Goal: Navigation & Orientation: Find specific page/section

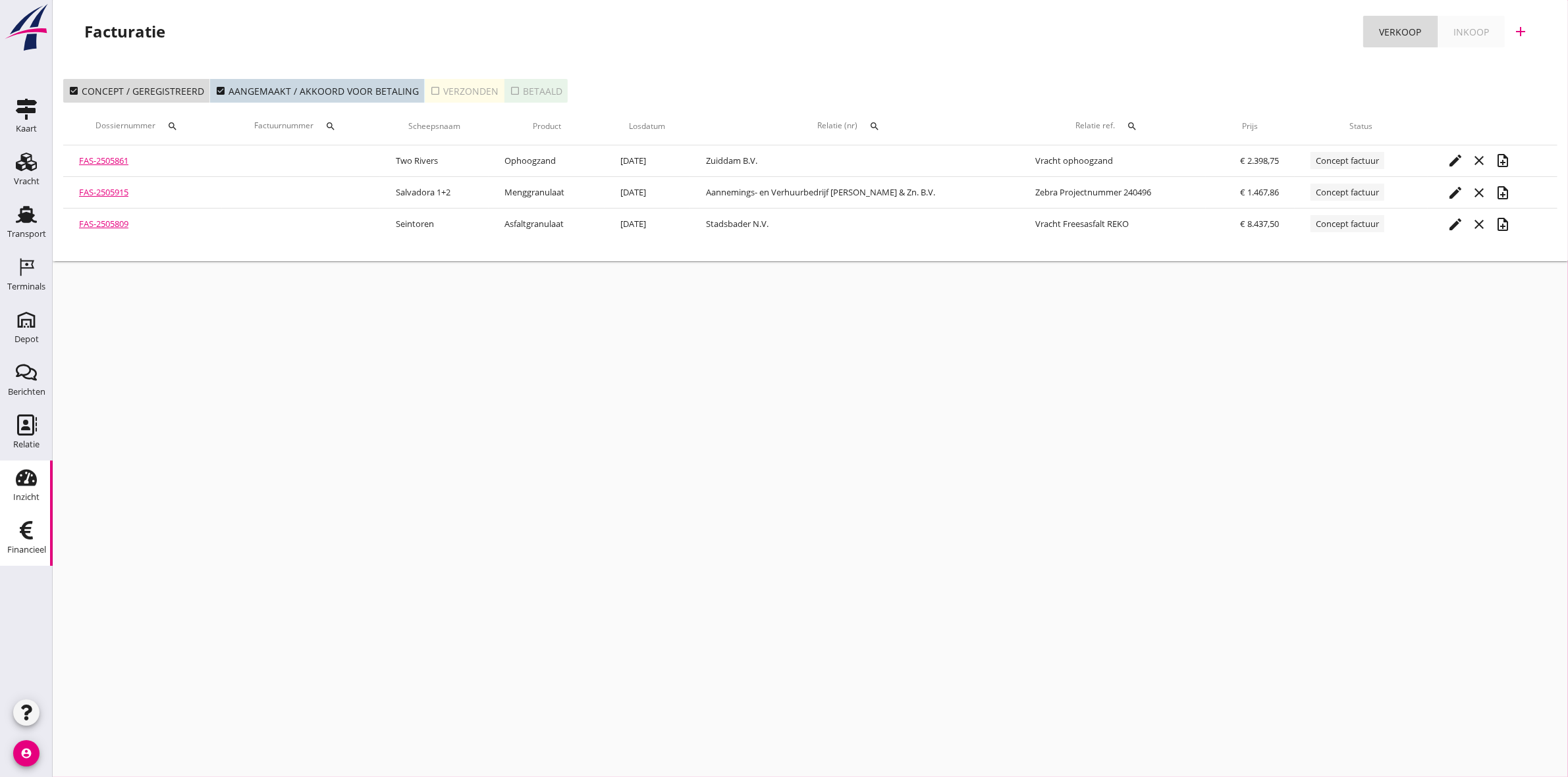
click at [28, 477] on icon "Inzicht" at bounding box center [26, 477] width 21 height 21
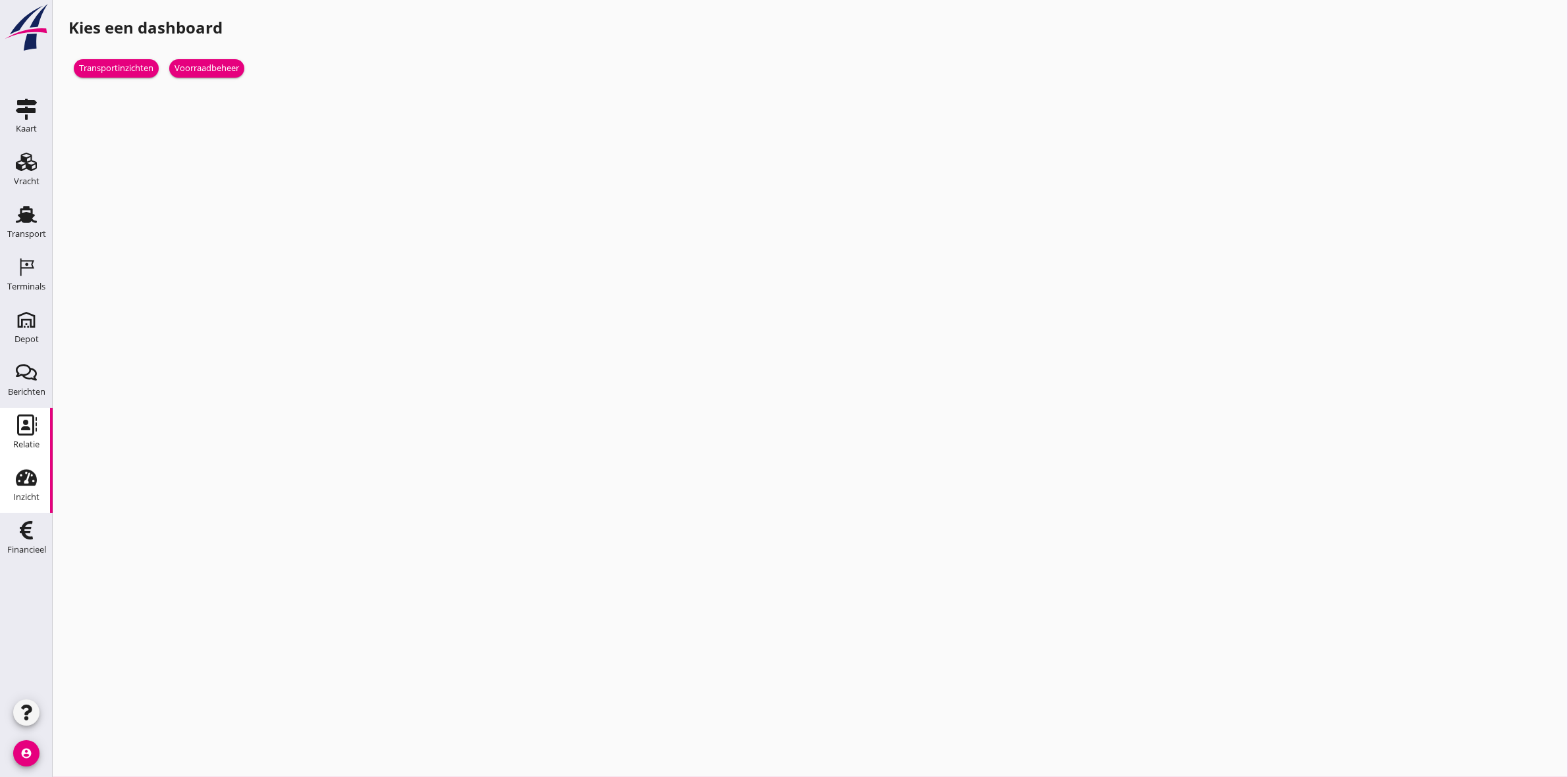
click at [27, 422] on use at bounding box center [27, 425] width 20 height 21
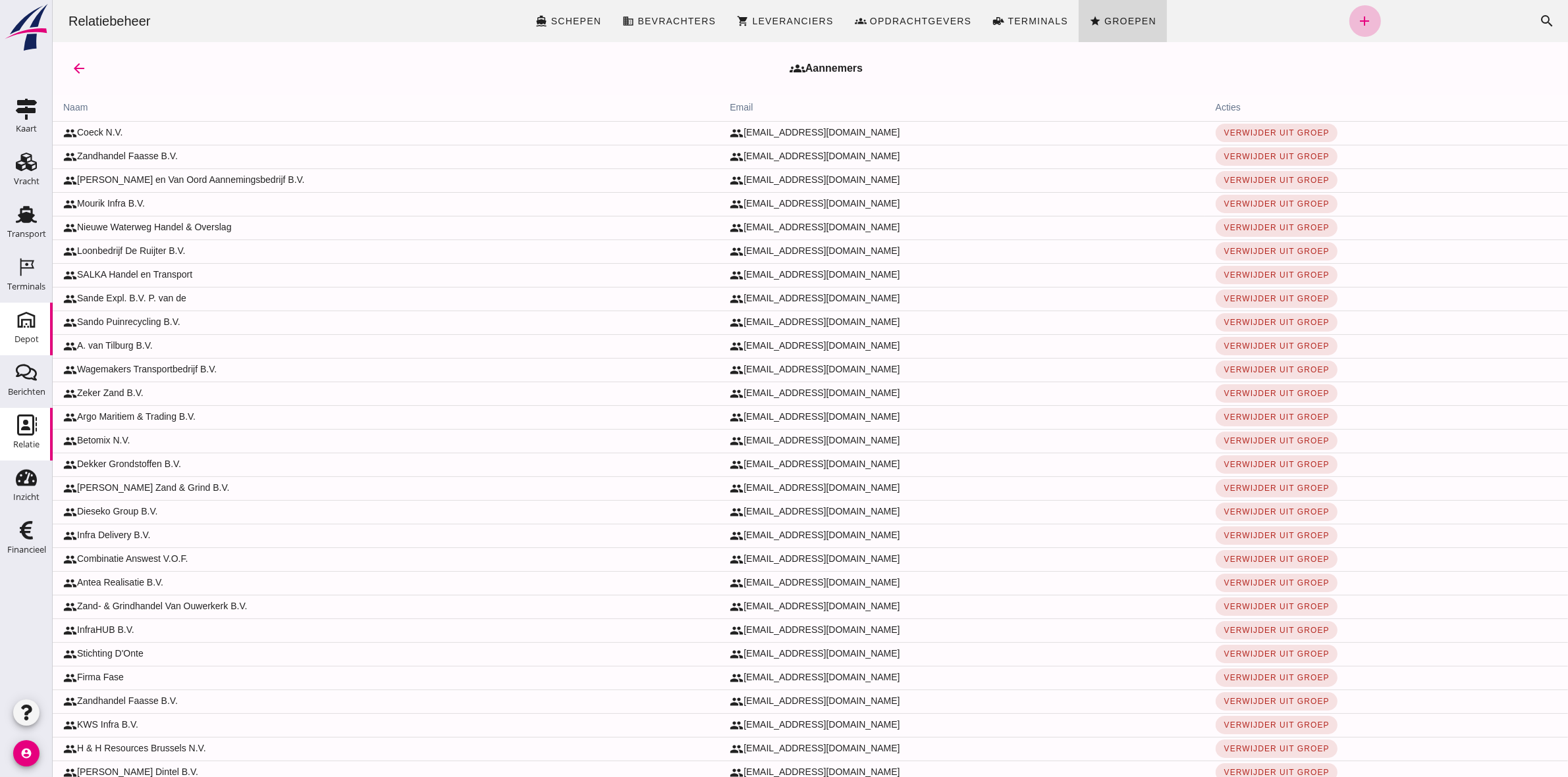
click at [35, 323] on use at bounding box center [26, 320] width 21 height 21
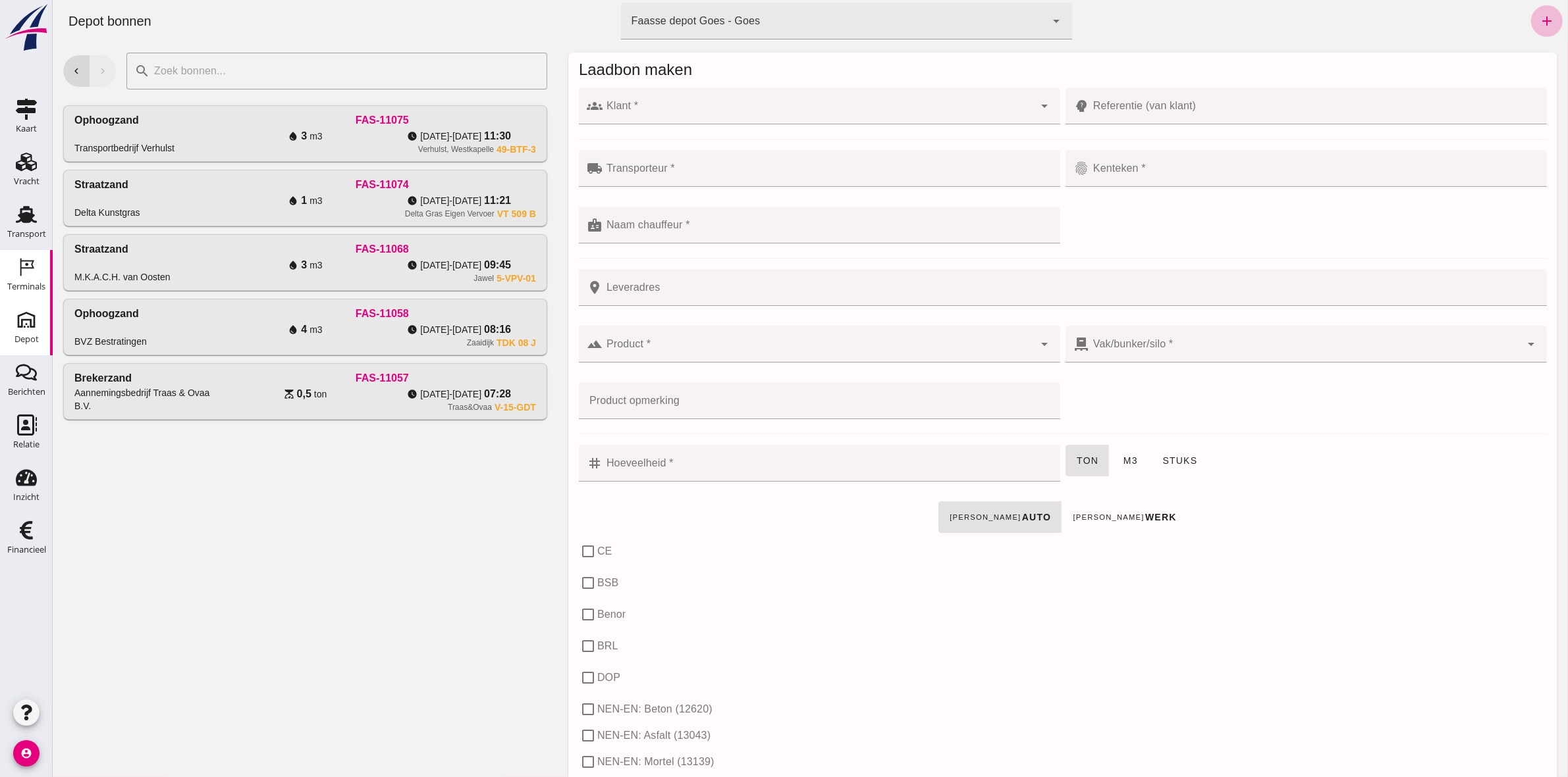
click at [25, 285] on div "Terminals" at bounding box center [26, 286] width 38 height 8
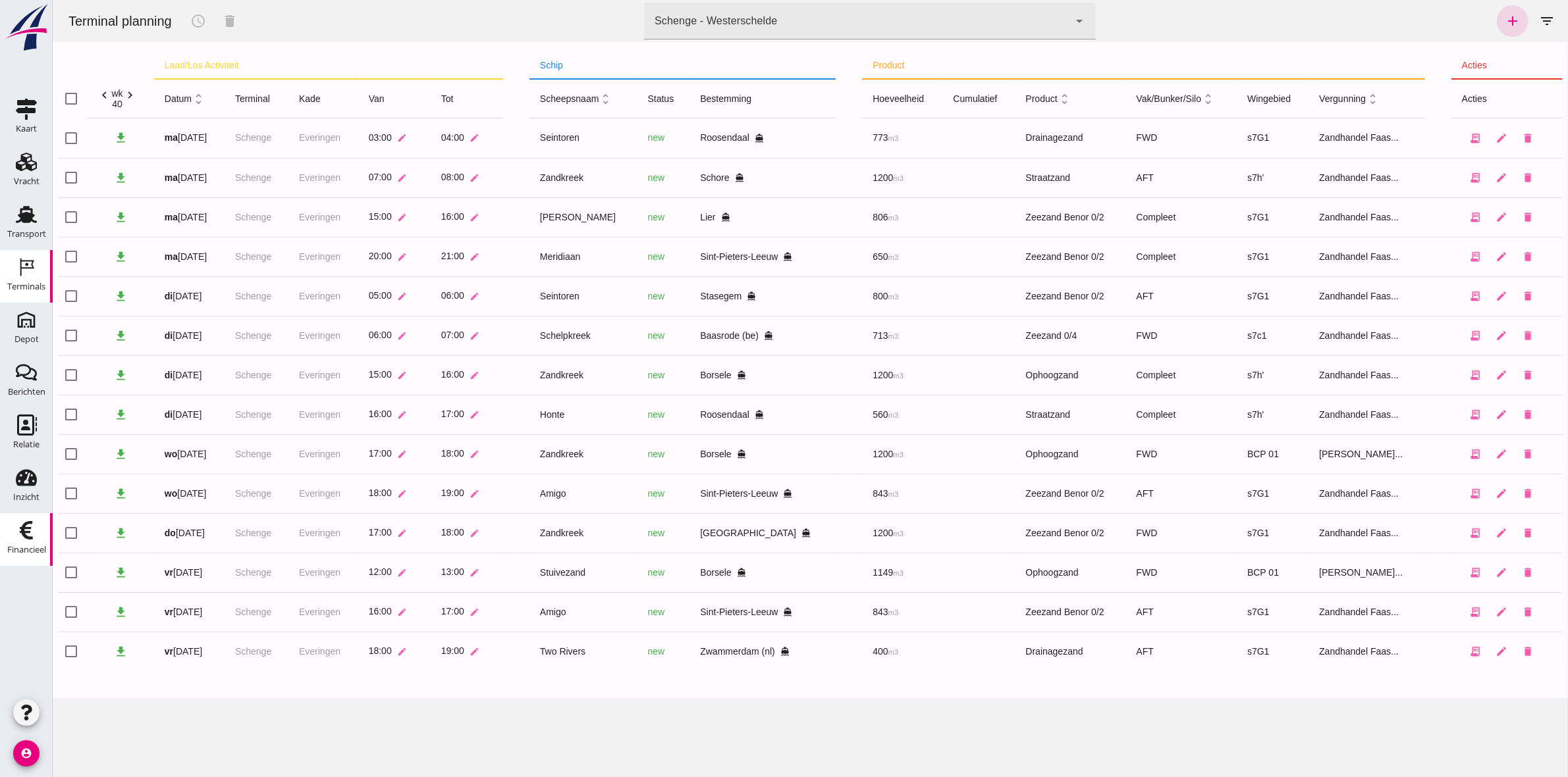
click at [17, 539] on icon "Financieel" at bounding box center [26, 529] width 21 height 21
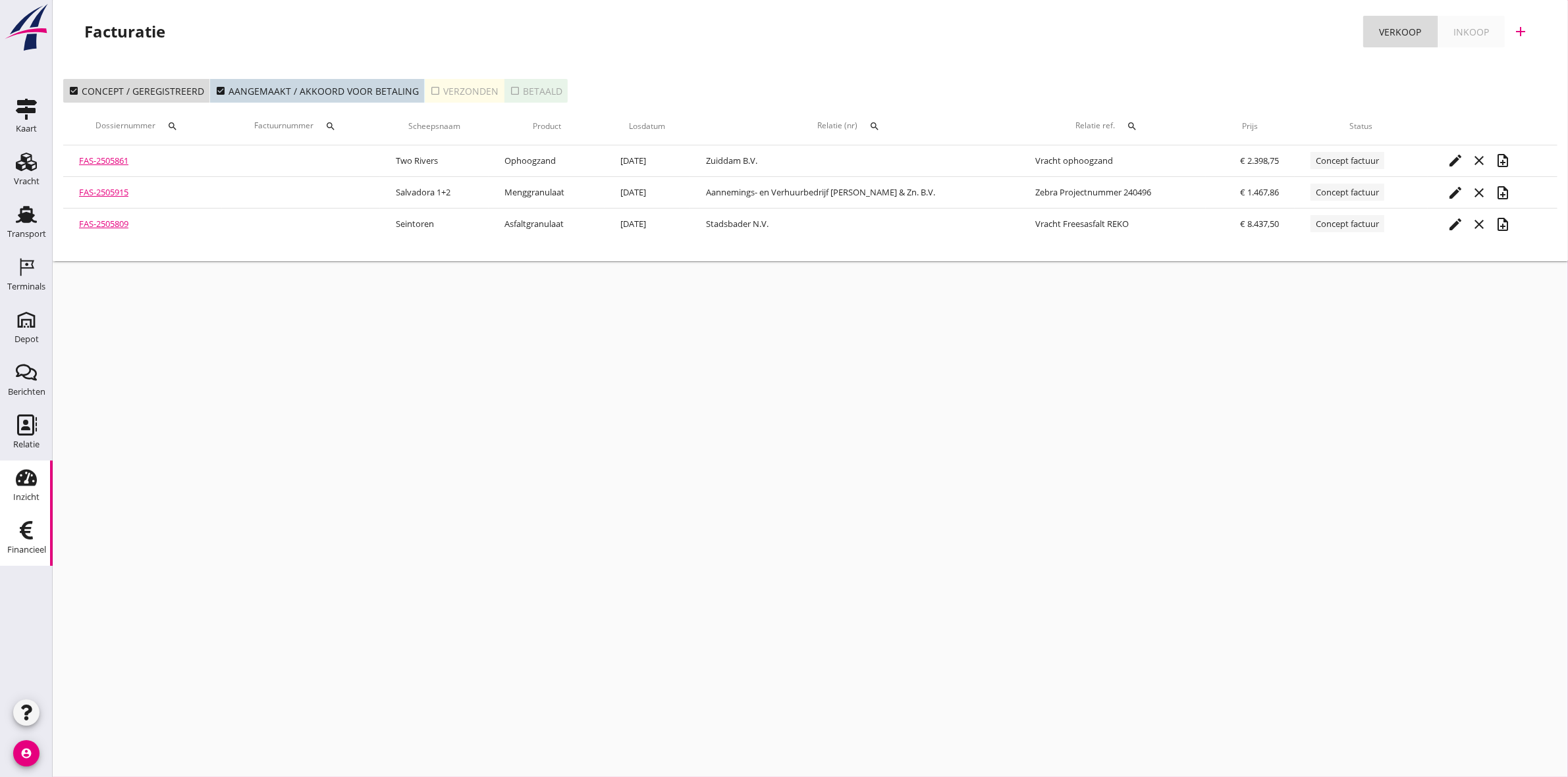
click at [31, 482] on use at bounding box center [26, 477] width 21 height 16
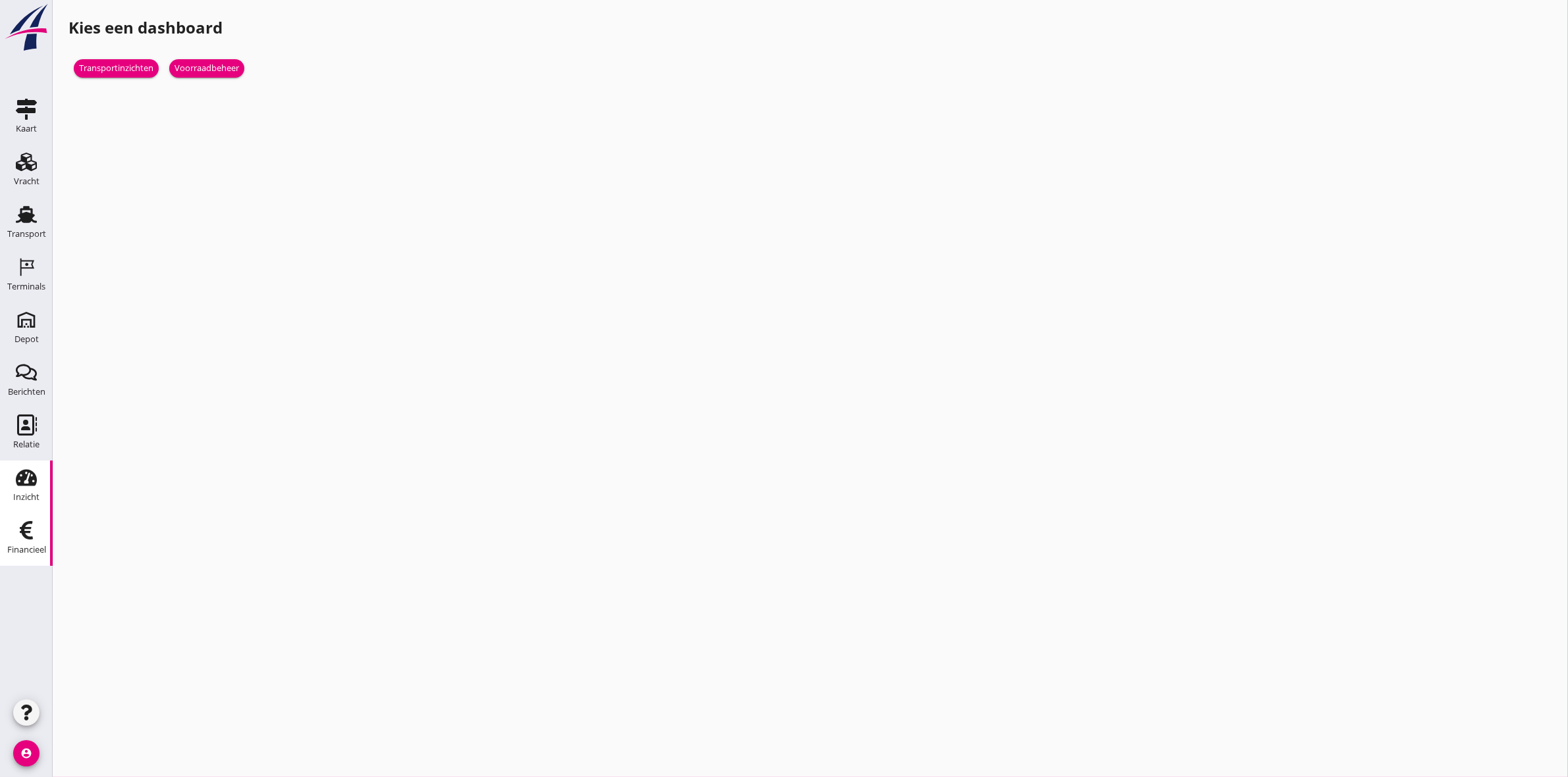
click at [43, 562] on link "Financieel Financieel" at bounding box center [26, 539] width 53 height 53
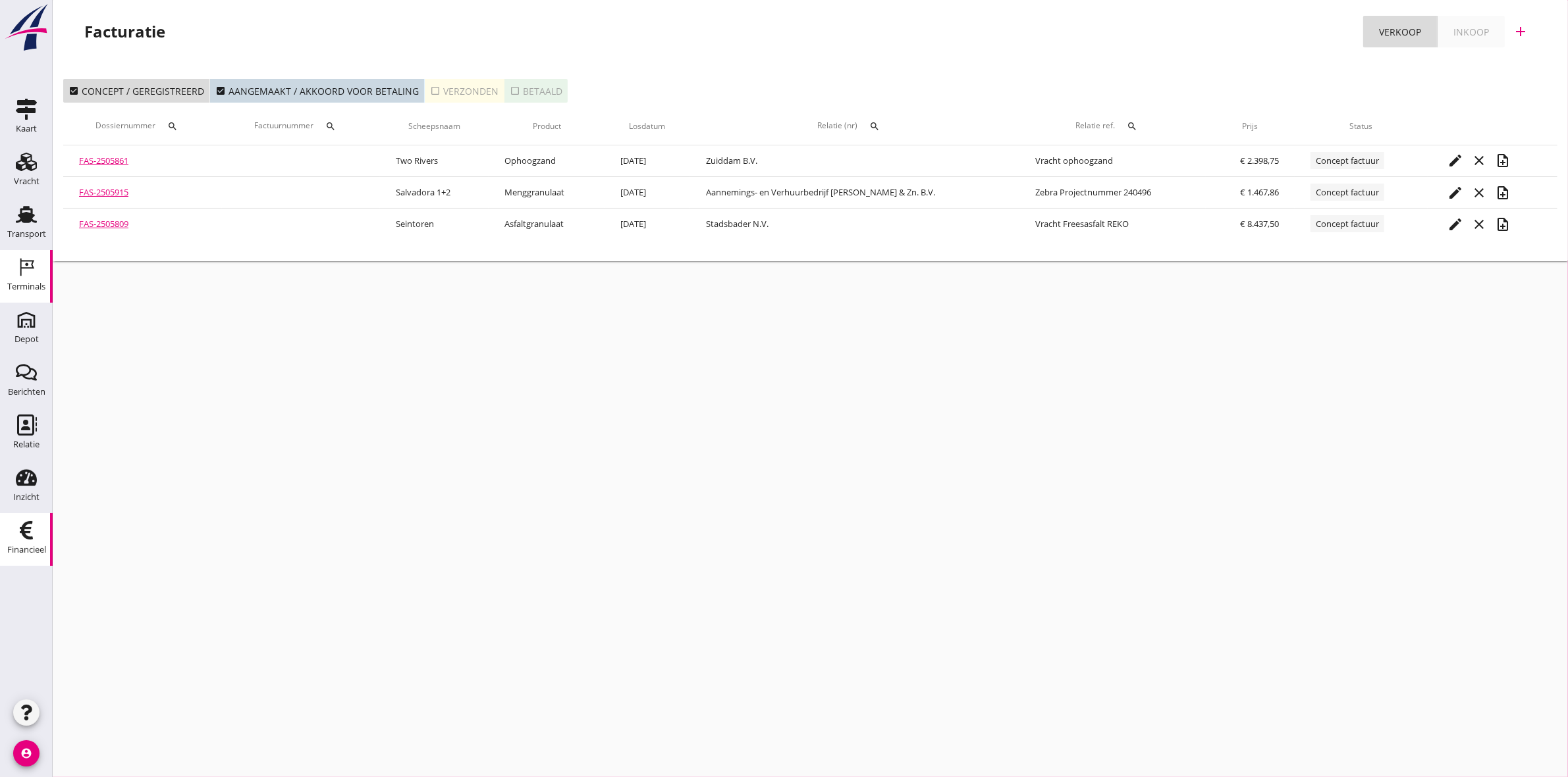
click at [21, 277] on div "Terminals" at bounding box center [26, 287] width 38 height 18
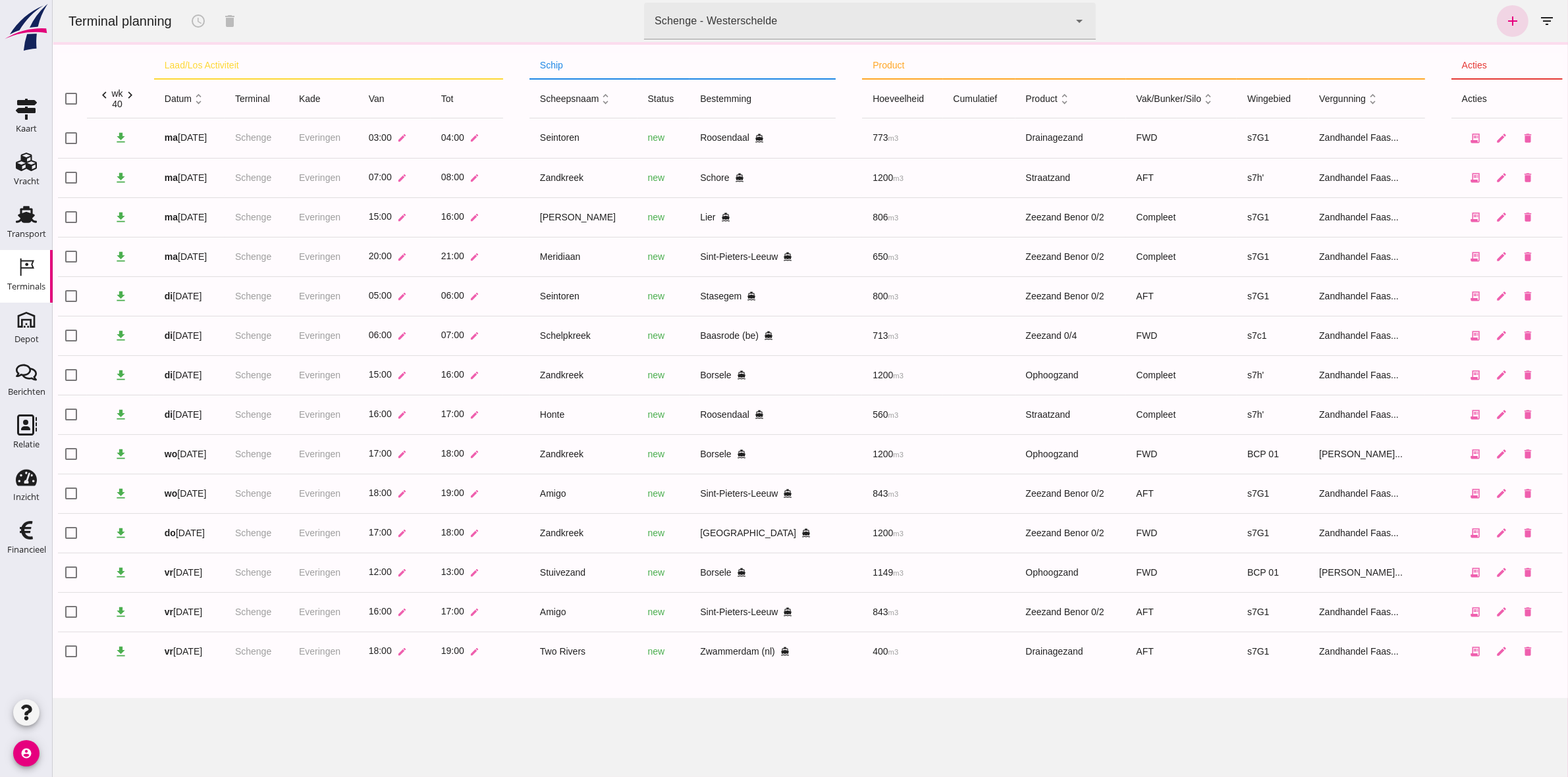
click at [682, 13] on div "Schenge - Westerschelde" at bounding box center [715, 21] width 123 height 16
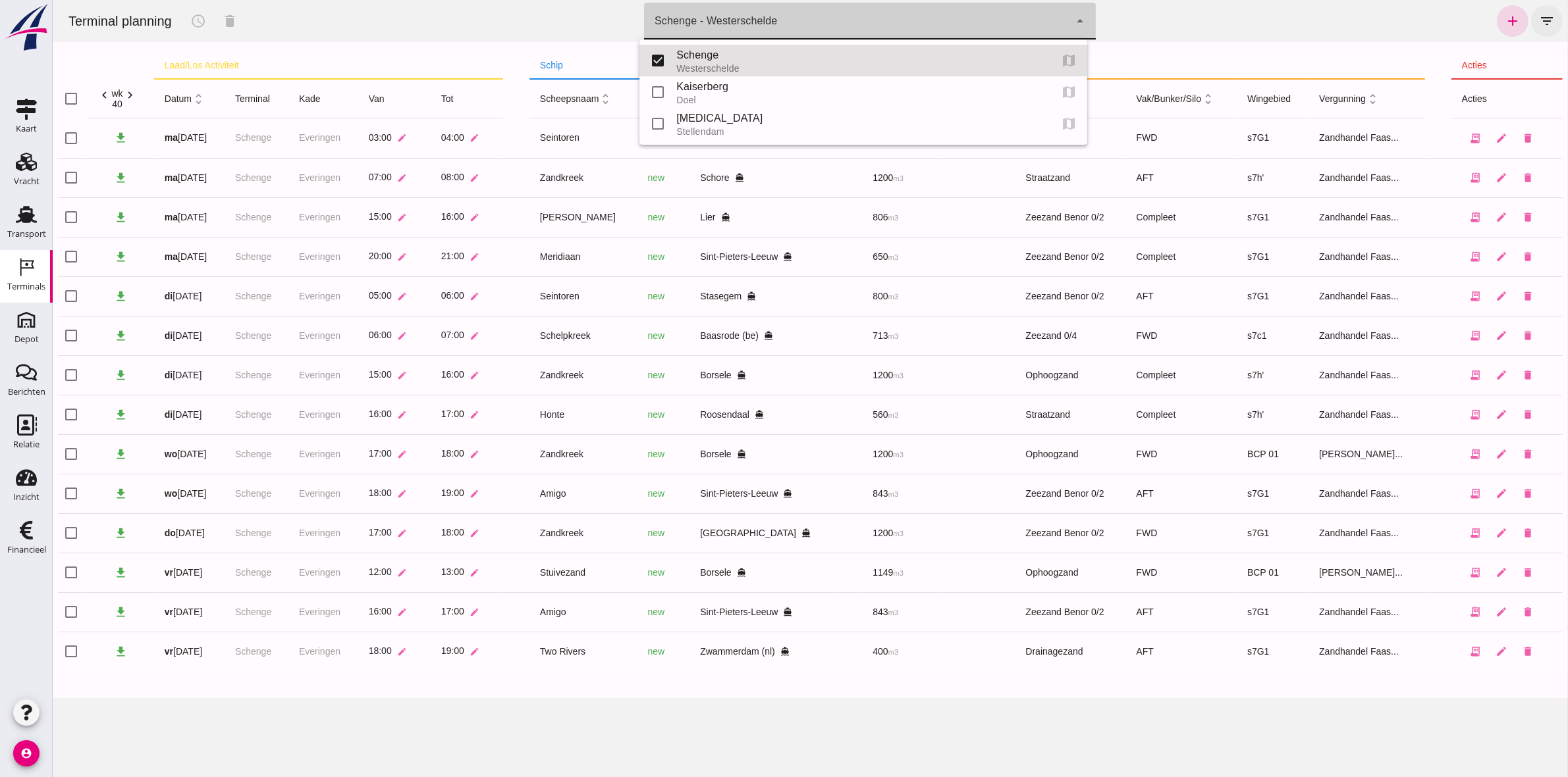
click at [1542, 23] on icon "filter_list" at bounding box center [1546, 21] width 16 height 16
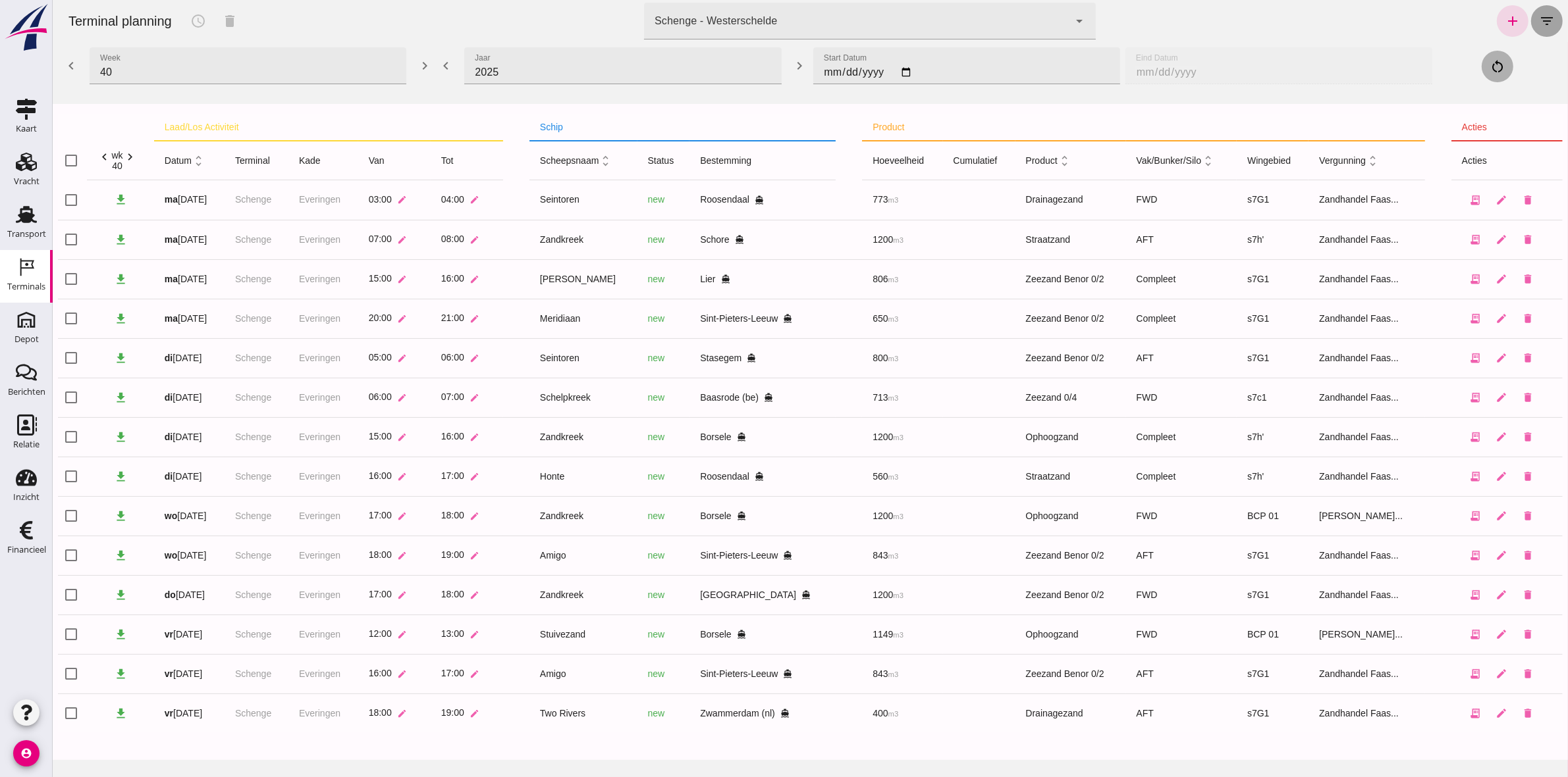
click at [1542, 23] on icon "filter_list" at bounding box center [1546, 21] width 16 height 16
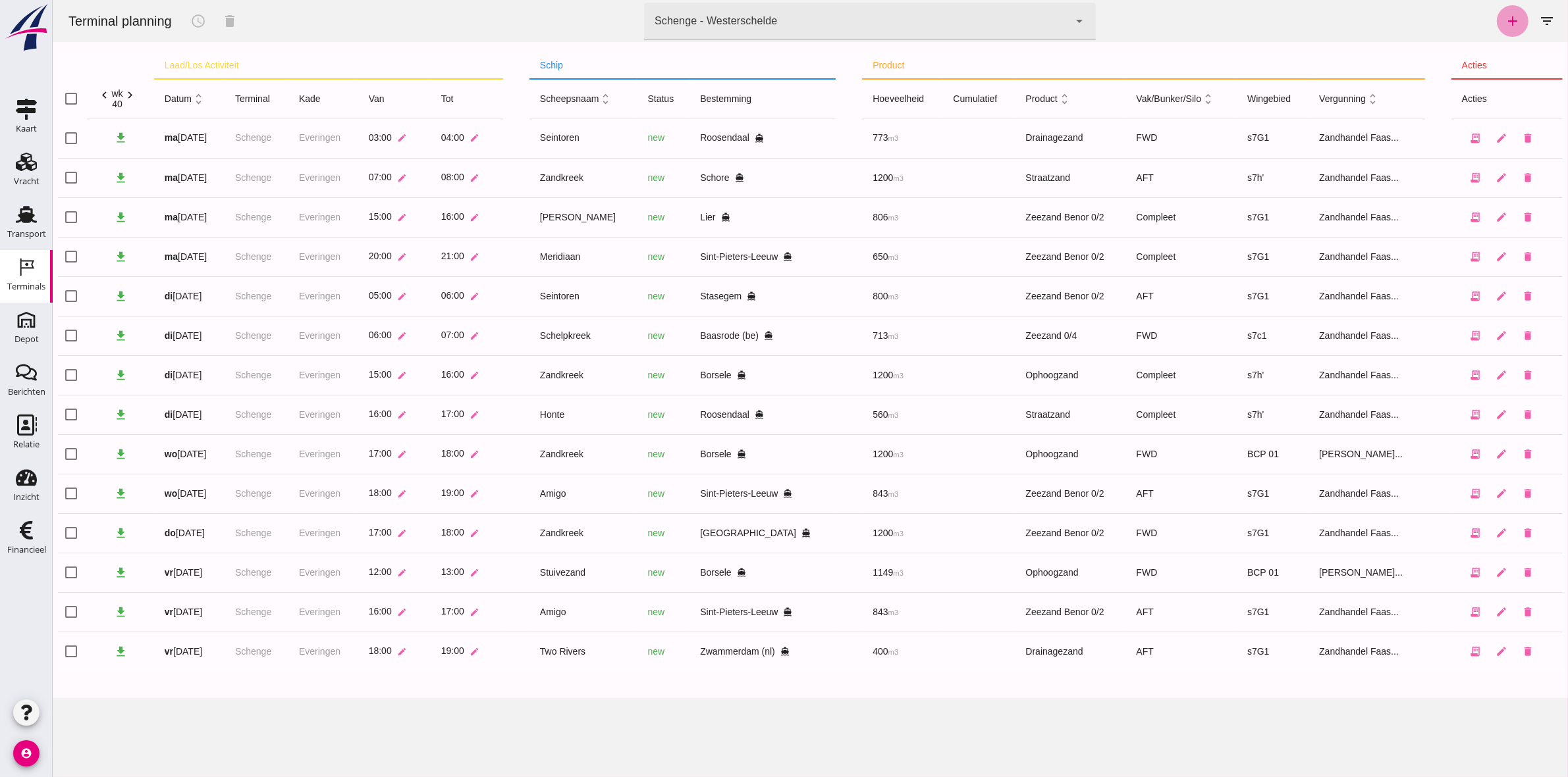
click at [1505, 16] on icon "add" at bounding box center [1512, 21] width 16 height 16
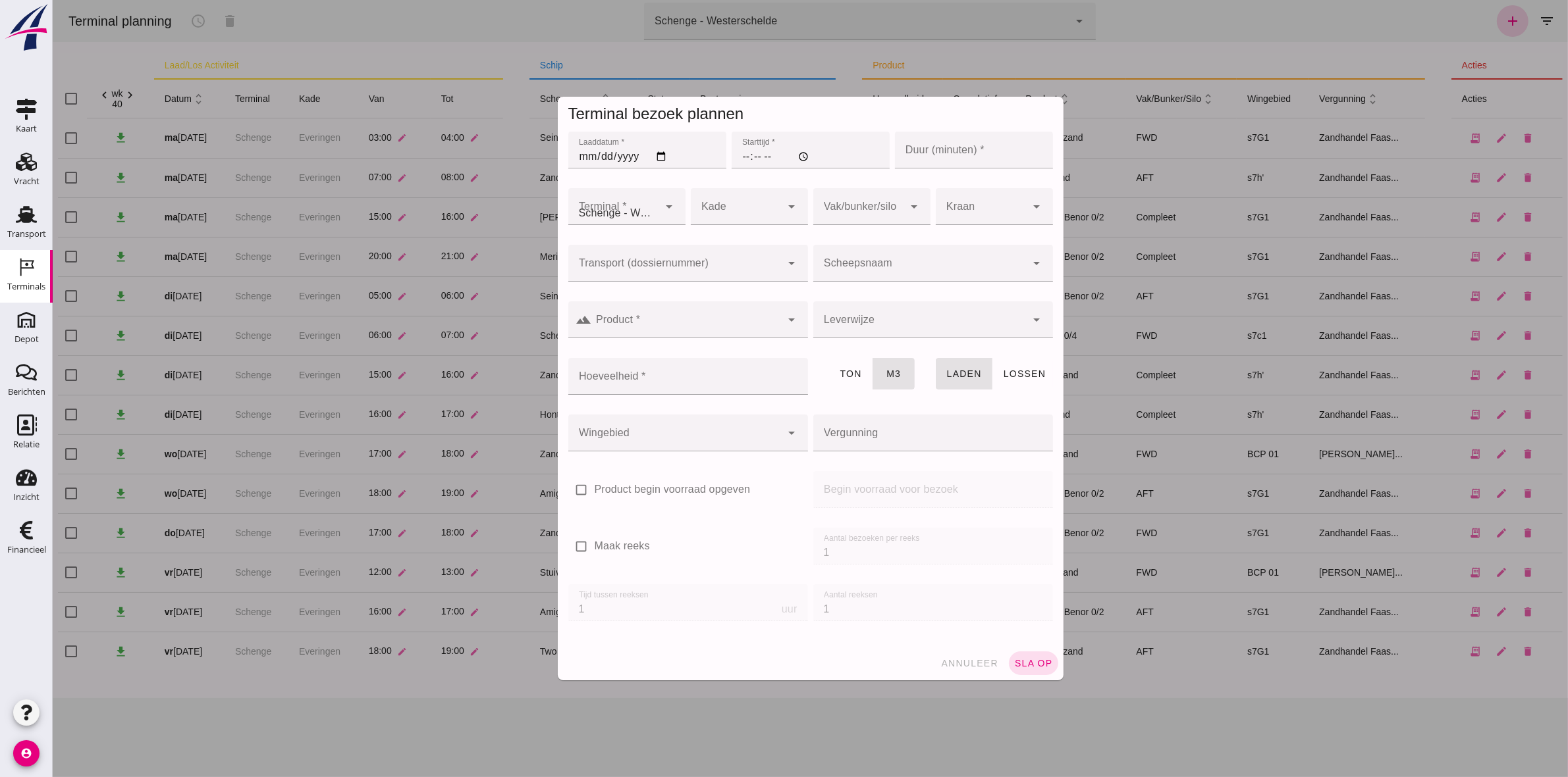
type input "Zandhandel Faasse B.V."
click at [1310, 28] on div at bounding box center [810, 388] width 1515 height 777
